Goal: Information Seeking & Learning: Compare options

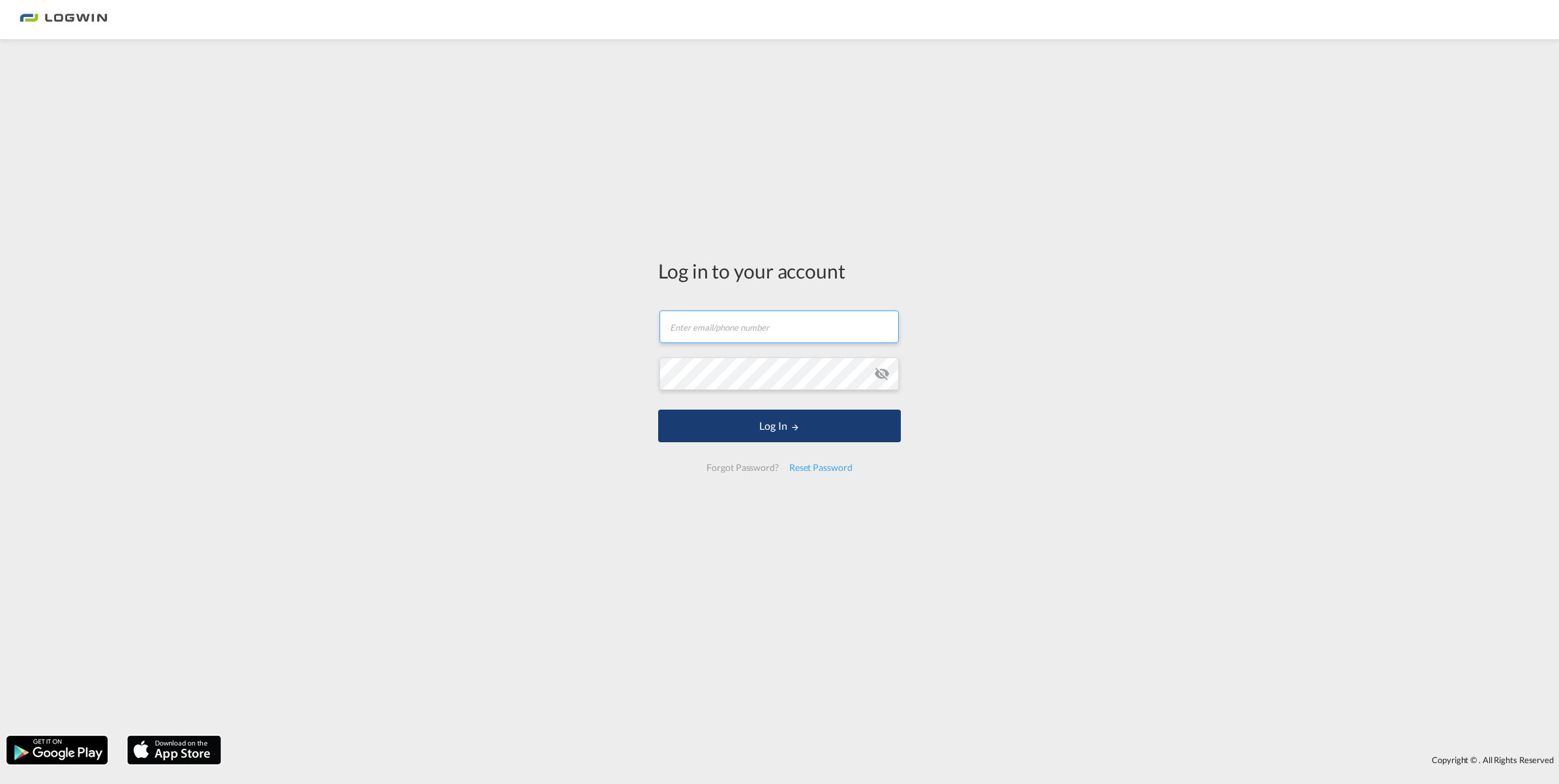
type input "[PERSON_NAME][EMAIL_ADDRESS][PERSON_NAME][DOMAIN_NAME]"
click at [781, 419] on button "Log In" at bounding box center [780, 425] width 243 height 33
